Goal: Information Seeking & Learning: Learn about a topic

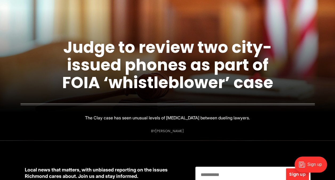
scroll to position [53, 0]
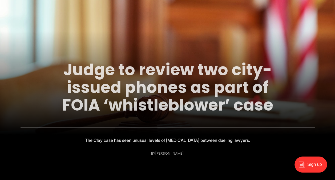
click at [157, 93] on link "Judge to review two city-issued phones as part of FOIA ‘whistleblower’ case" at bounding box center [167, 87] width 211 height 58
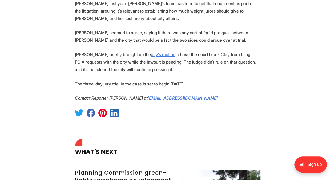
scroll to position [949, 0]
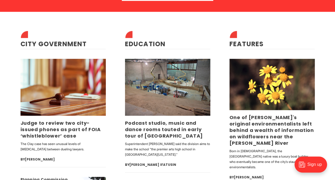
scroll to position [1290, 0]
